Goal: Book appointment/travel/reservation

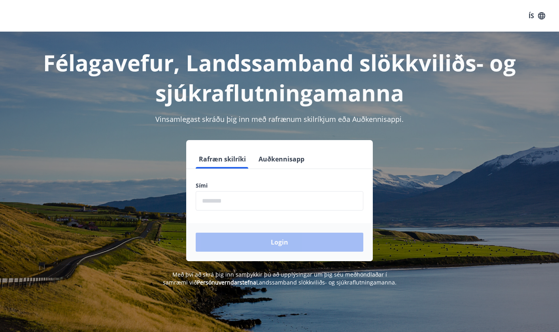
click at [215, 201] on input "phone" at bounding box center [280, 200] width 168 height 19
type input "********"
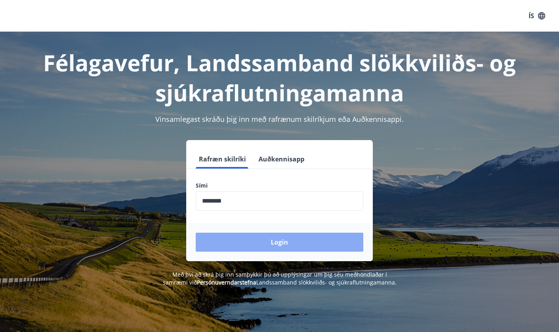
click at [279, 240] on button "Login" at bounding box center [280, 242] width 168 height 19
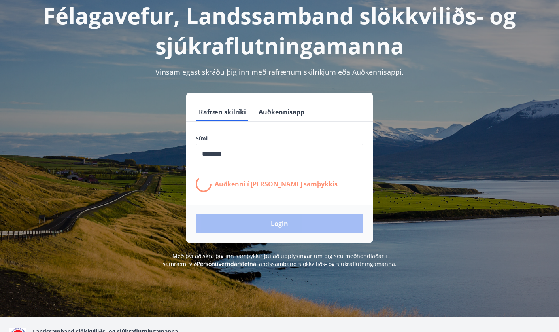
scroll to position [52, 0]
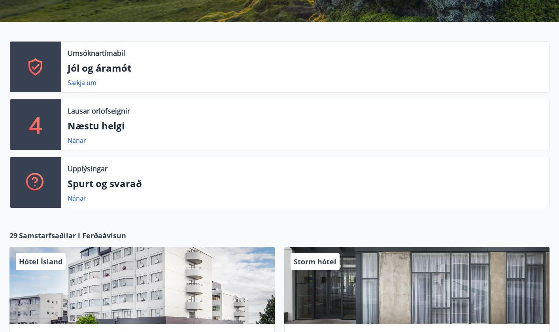
scroll to position [142, 0]
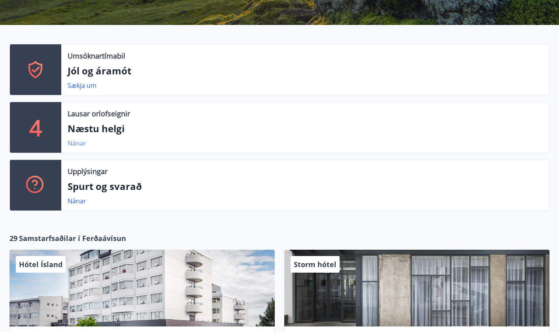
click at [76, 142] on link "Nánar" at bounding box center [77, 143] width 19 height 9
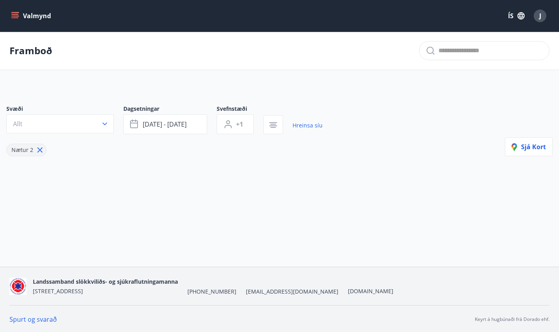
type input "*"
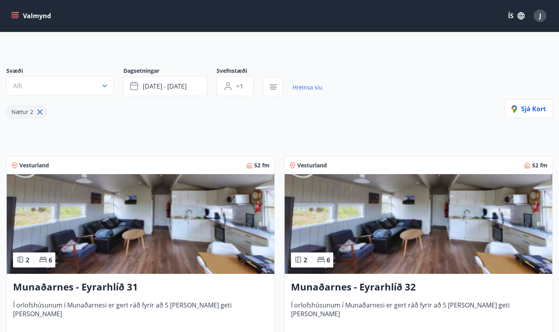
scroll to position [31, 0]
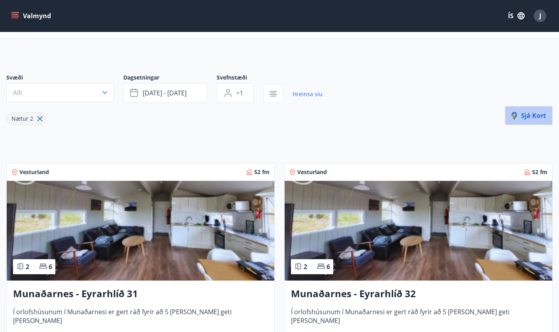
click at [528, 115] on span "Sjá kort" at bounding box center [529, 115] width 34 height 9
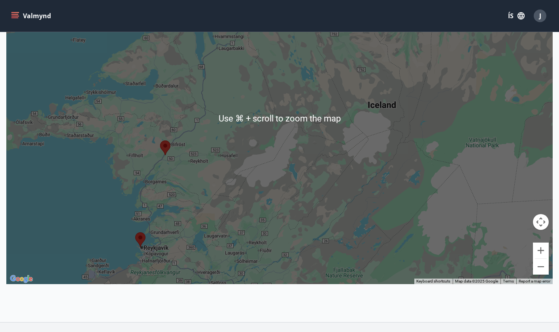
scroll to position [148, 0]
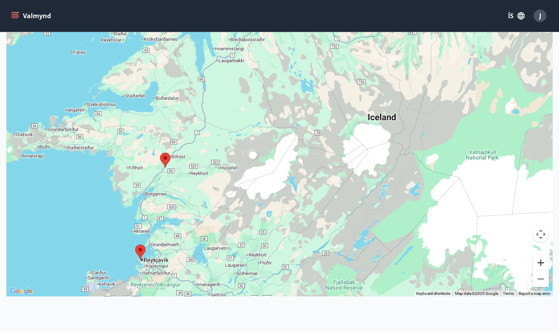
click at [541, 264] on button "Zoom in" at bounding box center [541, 263] width 16 height 16
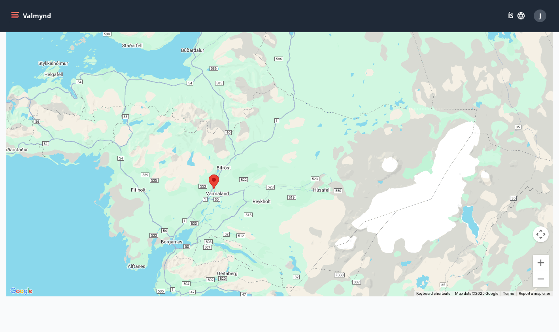
drag, startPoint x: 176, startPoint y: 202, endPoint x: 291, endPoint y: 190, distance: 116.1
click at [291, 190] on div at bounding box center [279, 130] width 547 height 332
click at [543, 263] on button "Zoom in" at bounding box center [541, 263] width 16 height 16
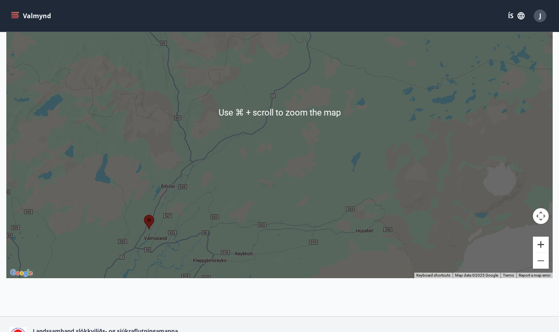
scroll to position [216, 0]
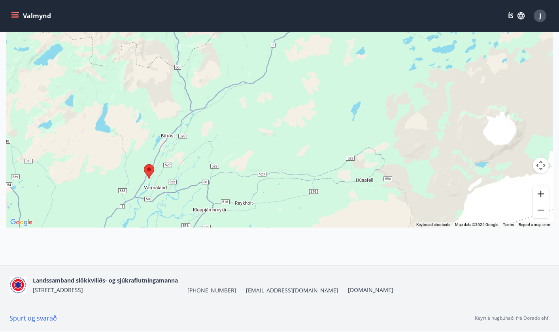
click at [541, 194] on button "Zoom in" at bounding box center [541, 194] width 16 height 16
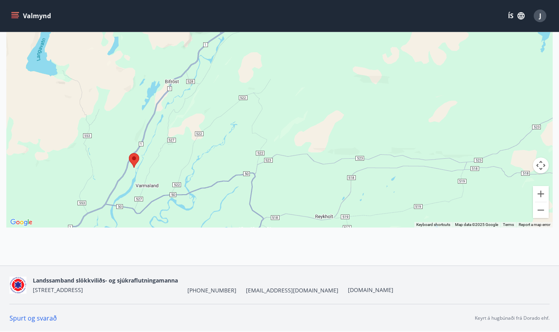
drag, startPoint x: 245, startPoint y: 195, endPoint x: 361, endPoint y: 65, distance: 173.9
click at [362, 65] on div at bounding box center [279, 62] width 547 height 332
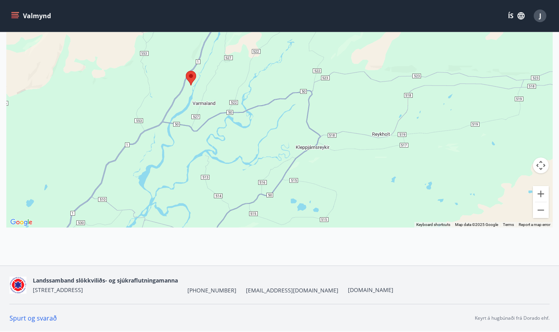
drag, startPoint x: 263, startPoint y: 165, endPoint x: 317, endPoint y: 103, distance: 82.4
click at [317, 86] on div at bounding box center [279, 62] width 547 height 332
click at [542, 192] on button "Zoom in" at bounding box center [541, 194] width 16 height 16
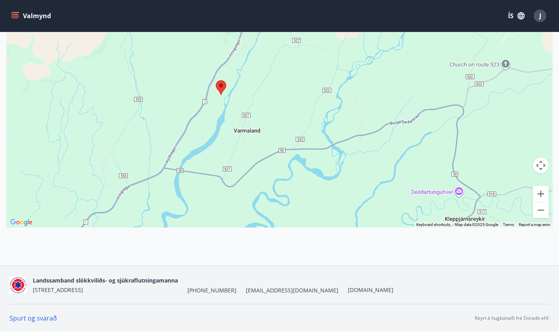
drag, startPoint x: 278, startPoint y: 150, endPoint x: 368, endPoint y: 140, distance: 90.3
click at [366, 134] on div at bounding box center [279, 62] width 547 height 332
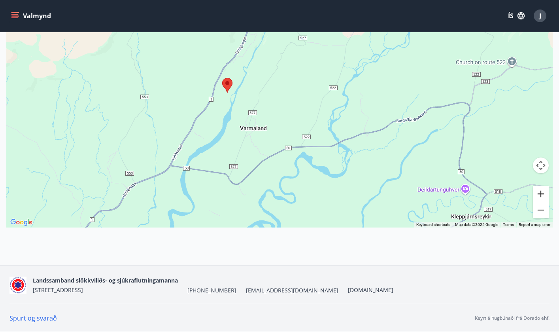
click at [541, 193] on button "Zoom in" at bounding box center [541, 194] width 16 height 16
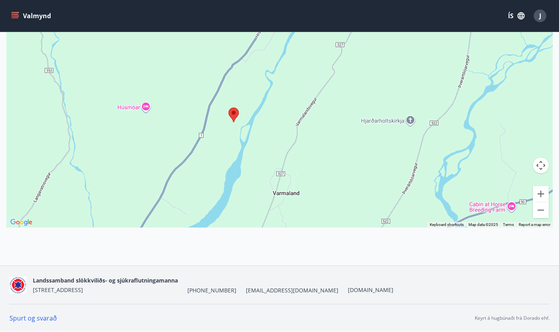
drag, startPoint x: 409, startPoint y: 166, endPoint x: 468, endPoint y: 165, distance: 58.5
click at [468, 165] on div at bounding box center [279, 62] width 547 height 332
click at [541, 193] on button "Zoom in" at bounding box center [541, 194] width 16 height 16
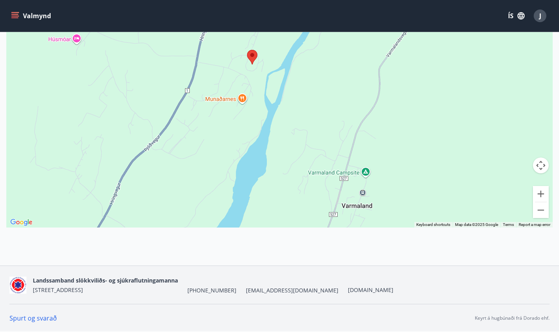
drag, startPoint x: 324, startPoint y: 185, endPoint x: 390, endPoint y: 64, distance: 137.7
click at [390, 64] on div at bounding box center [279, 62] width 547 height 332
click at [540, 193] on button "Zoom in" at bounding box center [541, 194] width 16 height 16
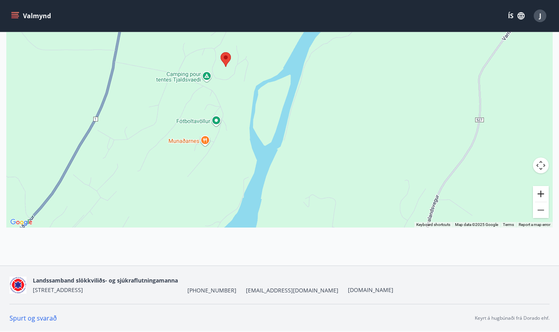
click at [541, 194] on button "Zoom in" at bounding box center [541, 194] width 16 height 16
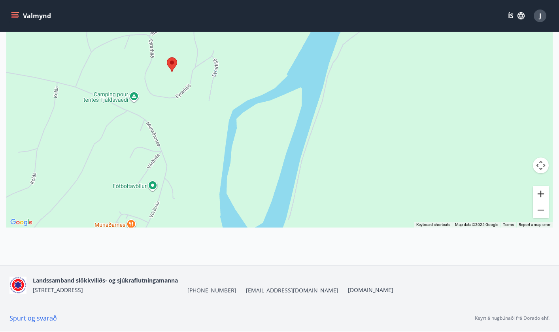
click at [541, 193] on button "Zoom in" at bounding box center [541, 194] width 16 height 16
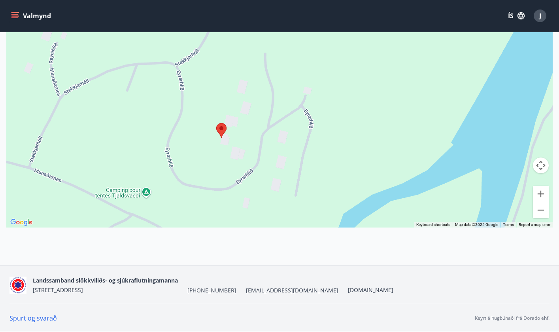
drag, startPoint x: 198, startPoint y: 58, endPoint x: 357, endPoint y: 114, distance: 168.3
click at [357, 114] on div at bounding box center [279, 62] width 547 height 332
click at [541, 193] on button "Zoom in" at bounding box center [541, 194] width 16 height 16
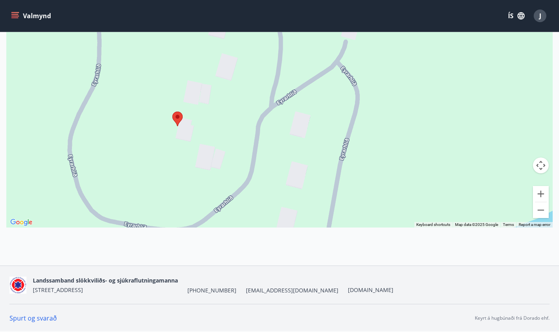
drag, startPoint x: 296, startPoint y: 124, endPoint x: 310, endPoint y: 37, distance: 88.6
click at [310, 37] on div at bounding box center [279, 62] width 547 height 332
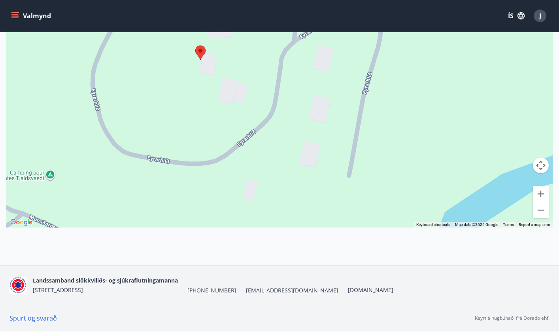
drag, startPoint x: 232, startPoint y: 117, endPoint x: 255, endPoint y: 50, distance: 70.7
click at [255, 50] on div at bounding box center [279, 62] width 547 height 332
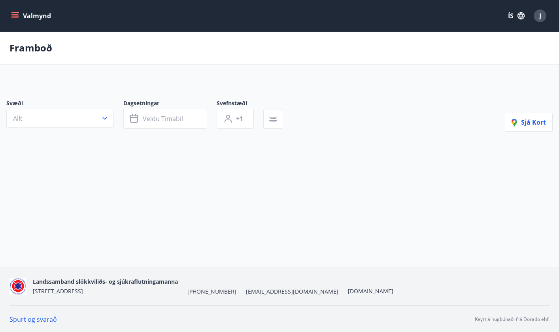
type input "*"
